Goal: Transaction & Acquisition: Purchase product/service

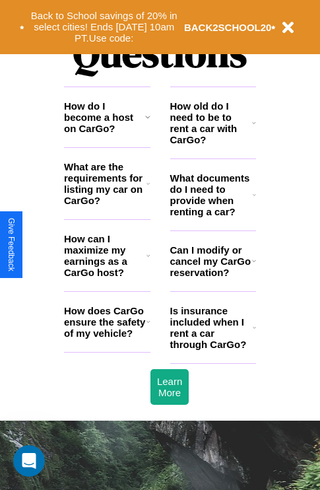
scroll to position [1599, 0]
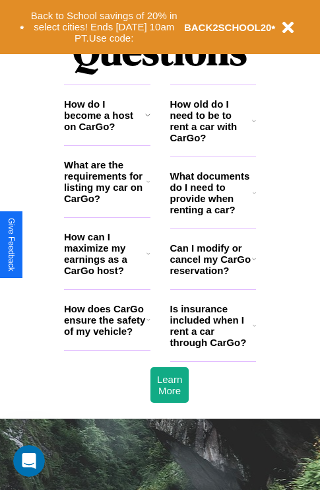
click at [148, 259] on icon at bounding box center [148, 253] width 4 height 11
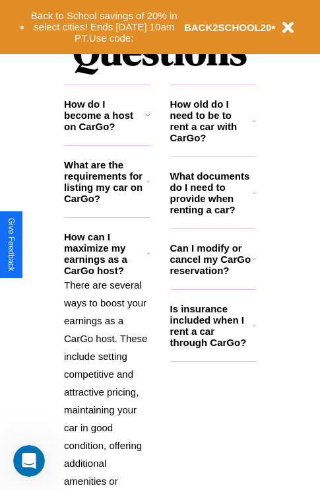
click at [212, 142] on h3 "How old do I need to be to rent a car with CarGo?" at bounding box center [211, 120] width 82 height 45
click at [212, 214] on h3 "What documents do I need to provide when renting a car?" at bounding box center [211, 192] width 83 height 45
click at [107, 132] on h3 "How do I become a host on CarGo?" at bounding box center [104, 115] width 81 height 34
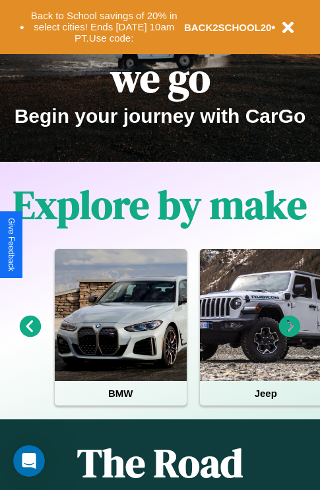
scroll to position [0, 0]
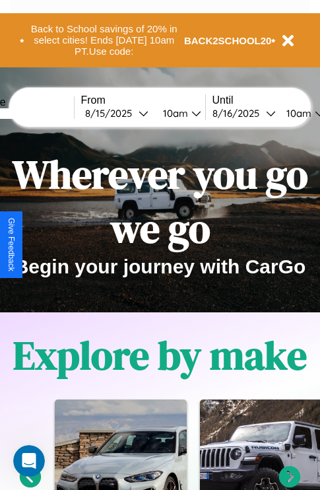
click at [44, 113] on input "text" at bounding box center [24, 113] width 99 height 11
type input "*******"
click at [132, 113] on div "[DATE]" at bounding box center [111, 113] width 53 height 13
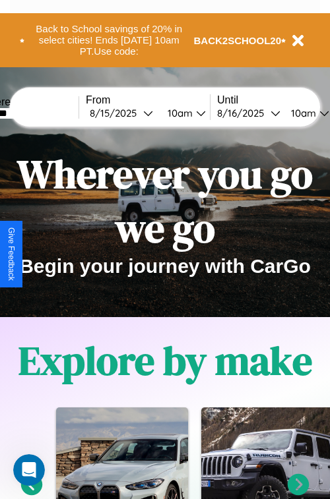
select select "*"
select select "****"
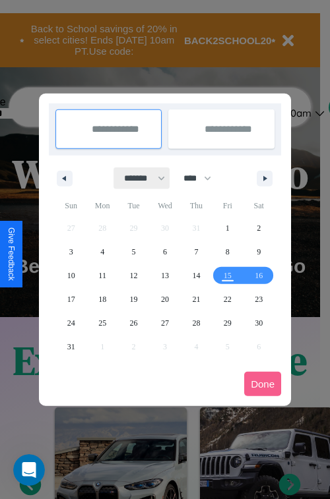
click at [139, 178] on select "******* ******** ***** ***** *** **** **** ****** ********* ******* ******** **…" at bounding box center [142, 179] width 56 height 22
select select "*"
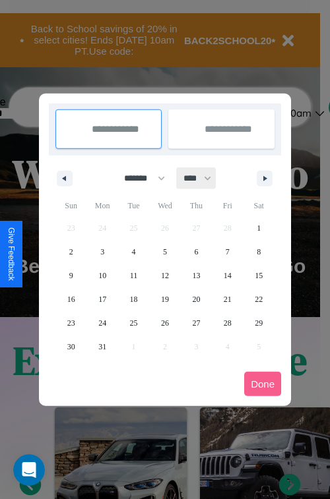
click at [203, 178] on select "**** **** **** **** **** **** **** **** **** **** **** **** **** **** **** ****…" at bounding box center [197, 179] width 40 height 22
select select "****"
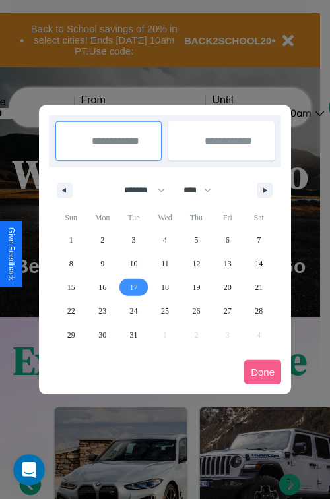
click at [133, 287] on span "17" at bounding box center [134, 288] width 8 height 24
type input "**********"
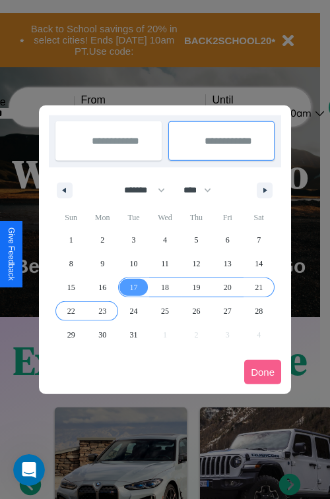
click at [102, 311] on span "23" at bounding box center [102, 312] width 8 height 24
type input "**********"
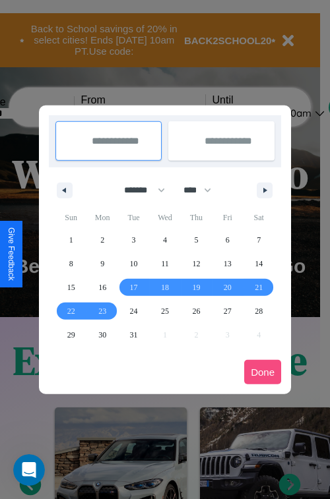
click at [263, 372] on button "Done" at bounding box center [262, 372] width 37 height 24
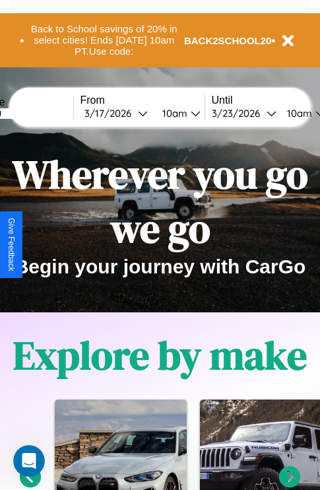
scroll to position [0, 49]
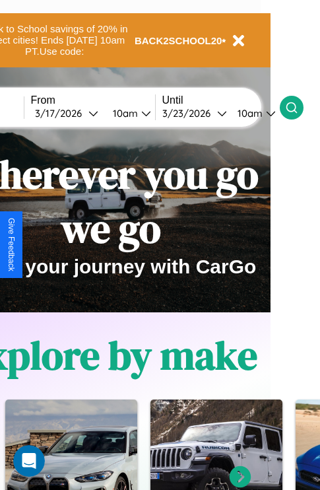
click at [298, 107] on icon at bounding box center [291, 107] width 13 height 13
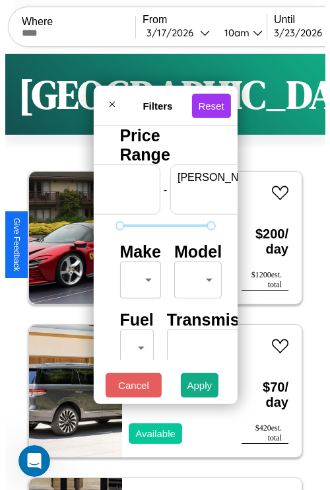
scroll to position [0, 82]
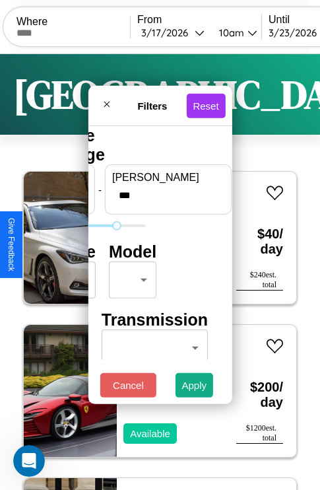
type input "***"
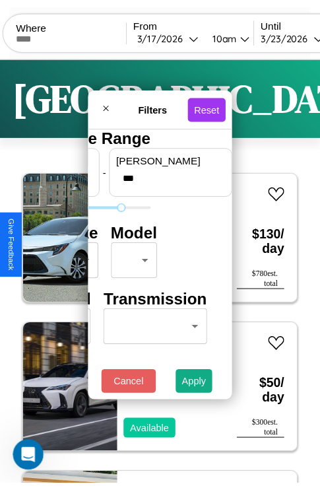
scroll to position [0, 0]
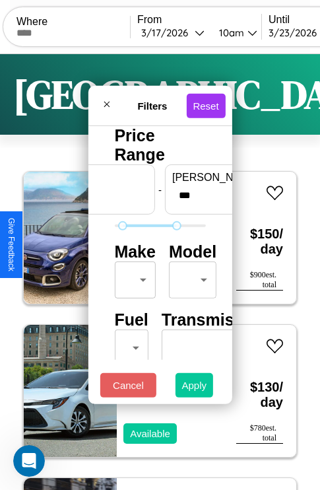
type input "**"
click at [195, 388] on button "Apply" at bounding box center [194, 385] width 38 height 24
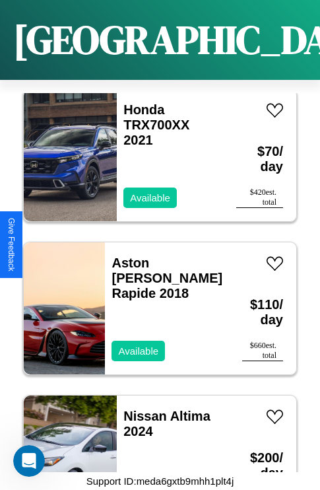
scroll to position [14590, 0]
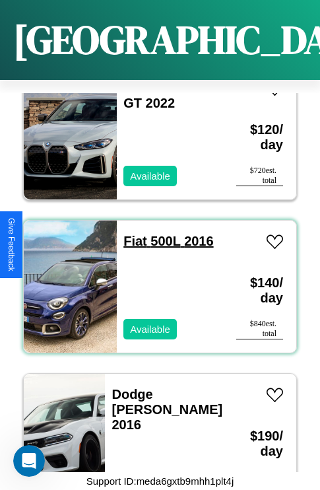
click at [131, 234] on link "Fiat 500L 2016" at bounding box center [168, 241] width 90 height 15
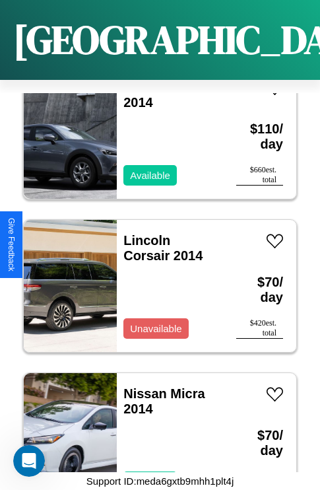
scroll to position [7090, 0]
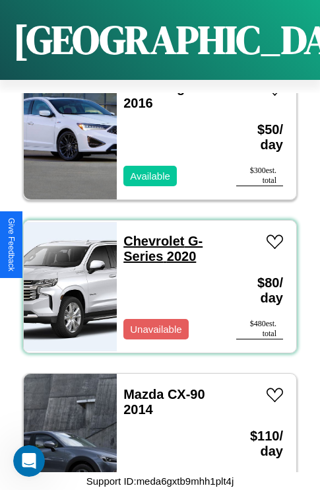
click at [150, 234] on link "Chevrolet G-Series 2020" at bounding box center [162, 249] width 79 height 30
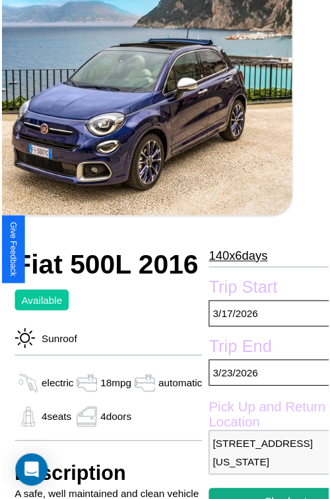
scroll to position [146, 63]
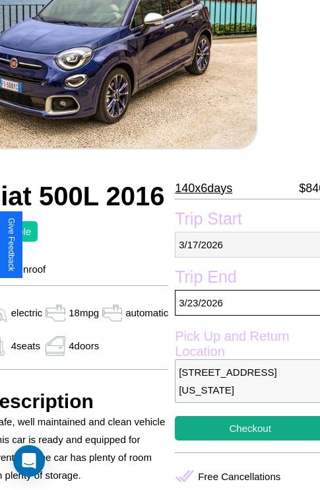
click at [244, 244] on p "3 / 17 / 2026" at bounding box center [250, 245] width 150 height 26
select select "*"
select select "****"
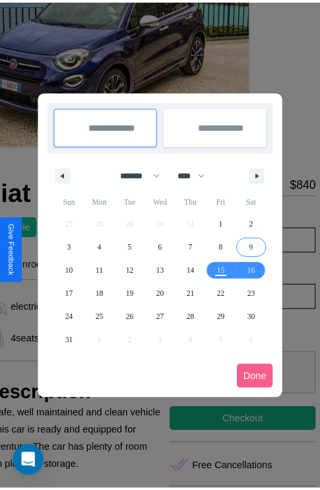
scroll to position [0, 63]
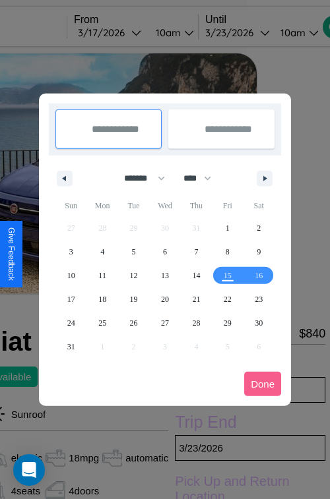
click at [127, 32] on div at bounding box center [165, 249] width 330 height 499
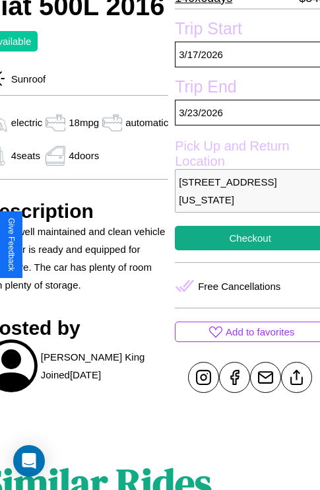
scroll to position [347, 63]
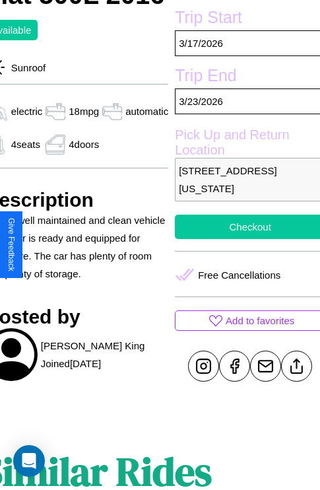
click at [244, 239] on button "Checkout" at bounding box center [250, 226] width 150 height 24
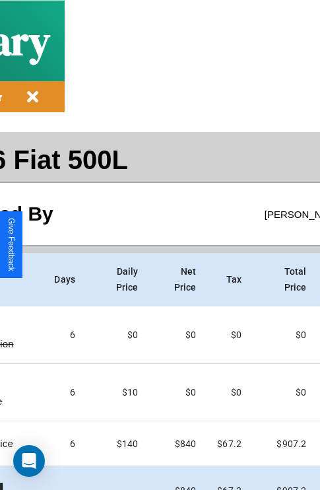
scroll to position [70, 157]
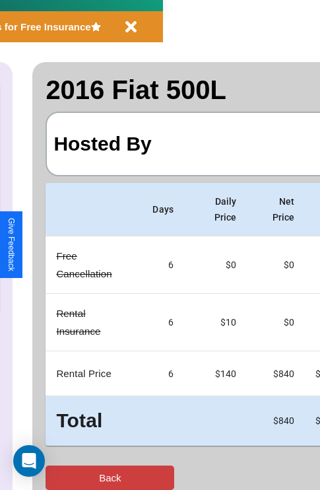
click at [64, 477] on button "Back" at bounding box center [110, 477] width 129 height 24
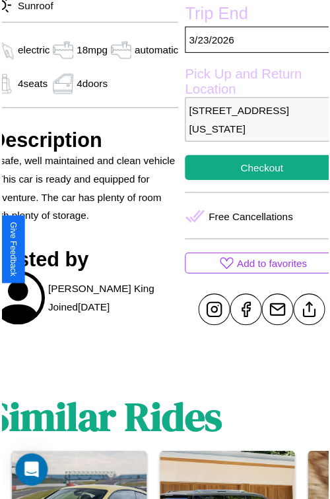
scroll to position [441, 63]
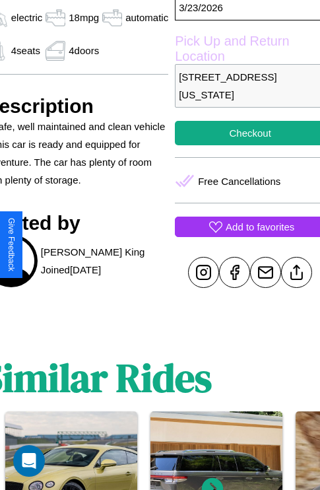
click at [244, 236] on p "Add to favorites" at bounding box center [260, 227] width 69 height 18
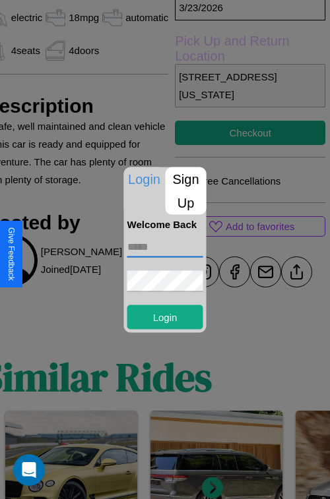
click at [165, 247] on input "text" at bounding box center [165, 246] width 76 height 21
type input "**********"
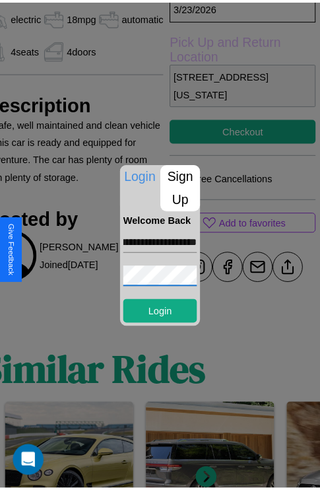
scroll to position [0, 0]
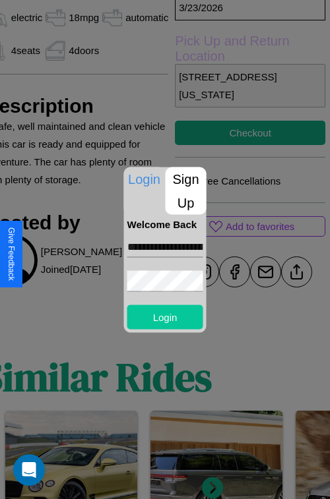
click at [165, 317] on button "Login" at bounding box center [165, 317] width 76 height 24
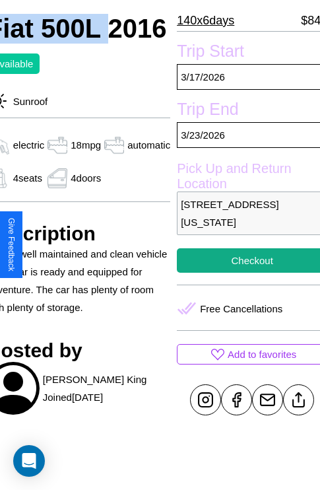
scroll to position [347, 63]
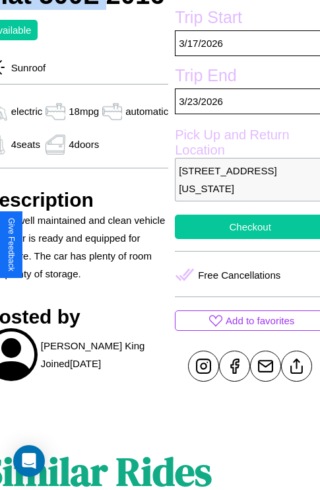
click at [244, 239] on button "Checkout" at bounding box center [250, 226] width 150 height 24
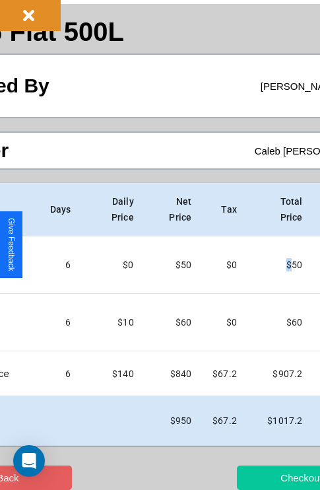
click at [255, 477] on button "Checkout" at bounding box center [301, 477] width 129 height 24
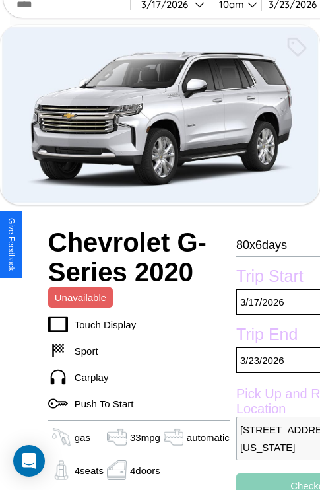
scroll to position [29, 0]
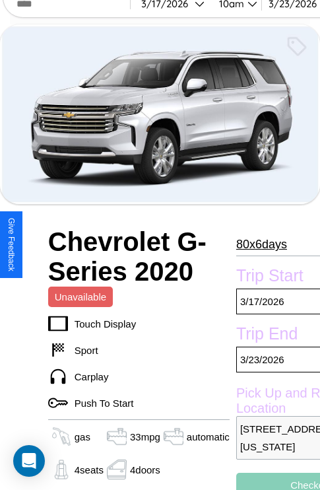
click at [255, 244] on p "80 x 6 days" at bounding box center [261, 244] width 51 height 21
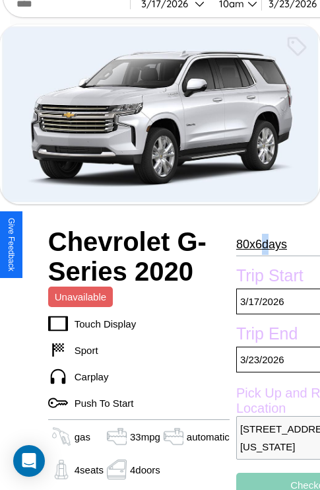
click at [255, 244] on p "80 x 6 days" at bounding box center [261, 244] width 51 height 21
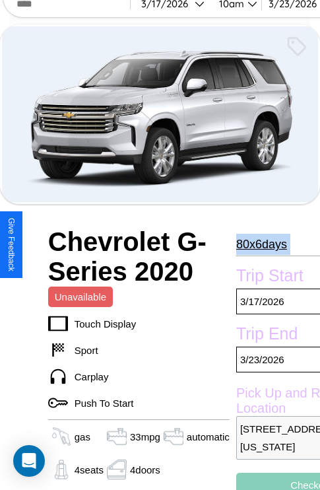
click at [255, 244] on p "80 x 6 days" at bounding box center [261, 244] width 51 height 21
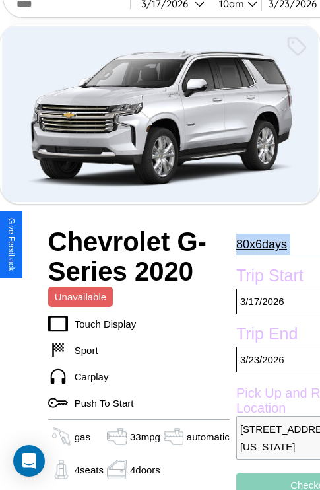
click at [255, 244] on p "80 x 6 days" at bounding box center [261, 244] width 51 height 21
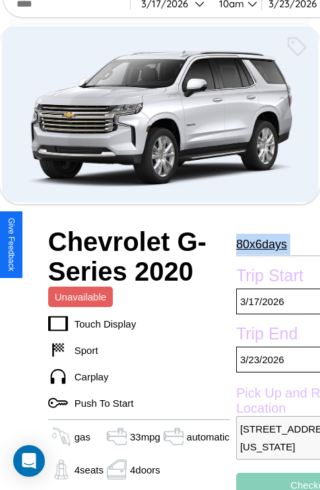
click at [255, 244] on p "80 x 6 days" at bounding box center [261, 244] width 51 height 21
